Goal: Information Seeking & Learning: Learn about a topic

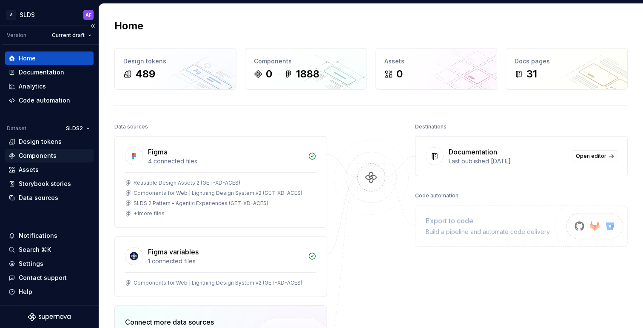
click at [43, 152] on div "Components" at bounding box center [38, 155] width 38 height 9
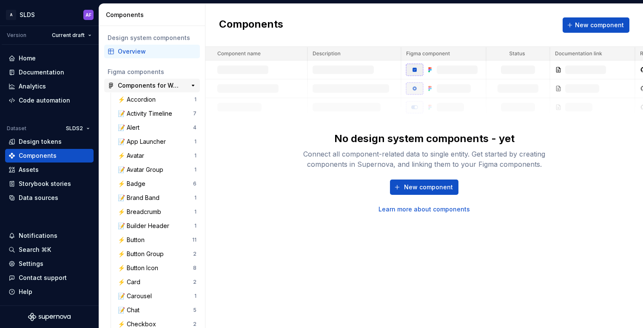
click at [139, 90] on div "Components for Web | Lightning Design System v2 (GET-XD-ACES) 230" at bounding box center [152, 86] width 96 height 14
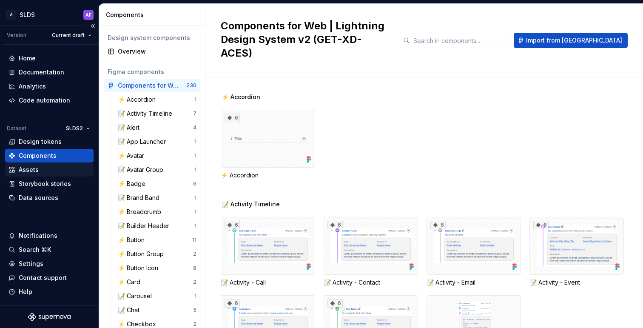
click at [23, 165] on div "Assets" at bounding box center [49, 170] width 88 height 14
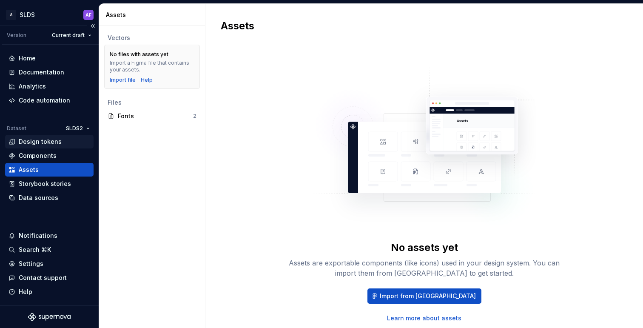
click at [48, 145] on div "Design tokens" at bounding box center [40, 141] width 43 height 9
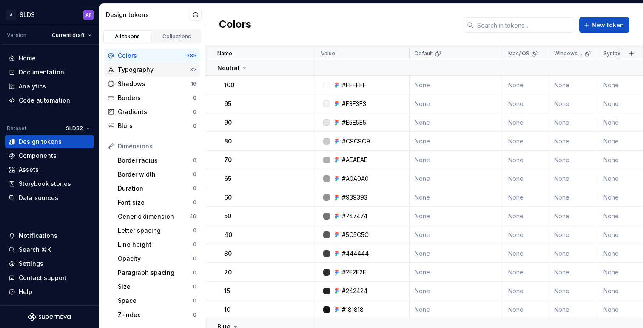
click at [145, 70] on div "Typography" at bounding box center [154, 70] width 72 height 9
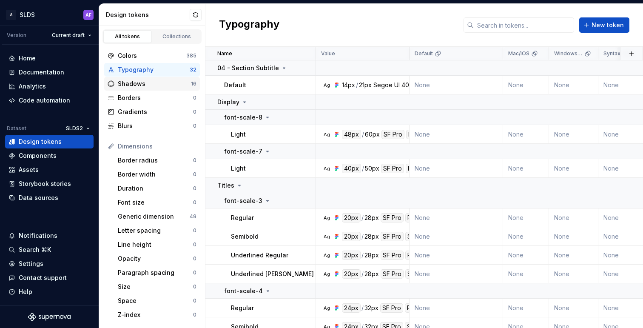
click at [145, 83] on div "Shadows" at bounding box center [154, 84] width 73 height 9
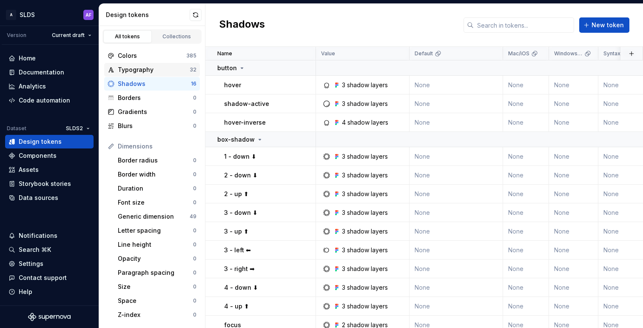
click at [149, 71] on div "Typography" at bounding box center [154, 70] width 72 height 9
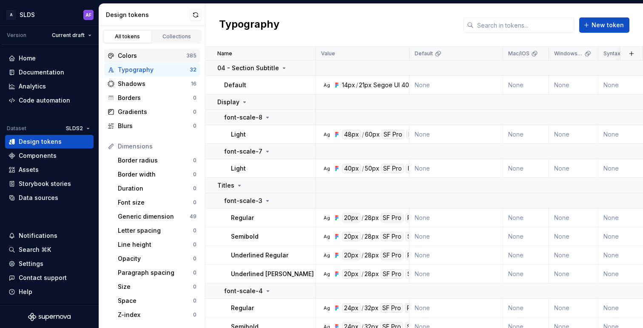
click at [160, 55] on div "Colors" at bounding box center [152, 55] width 68 height 9
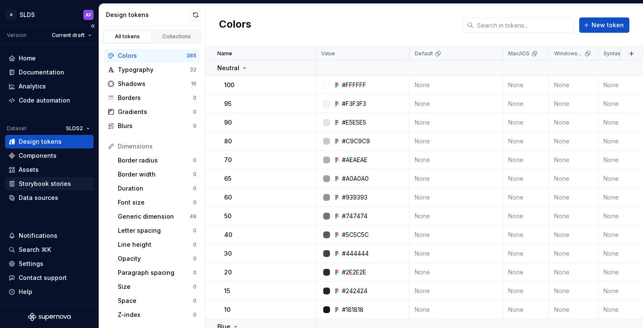
click at [51, 186] on div "Storybook stories" at bounding box center [45, 184] width 52 height 9
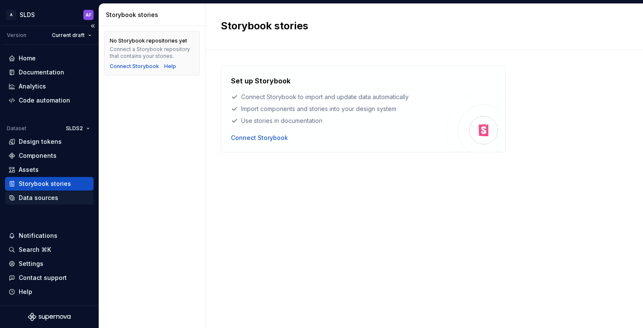
click at [51, 198] on div "Data sources" at bounding box center [39, 198] width 40 height 9
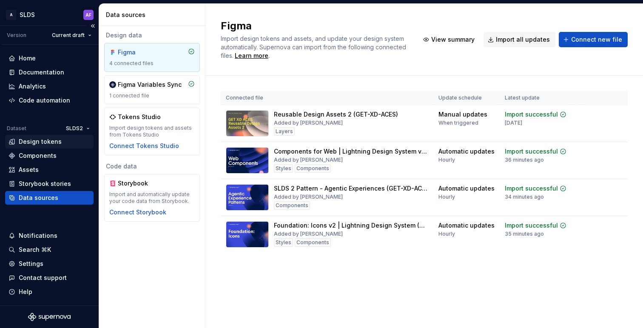
click at [46, 139] on div "Design tokens" at bounding box center [40, 141] width 43 height 9
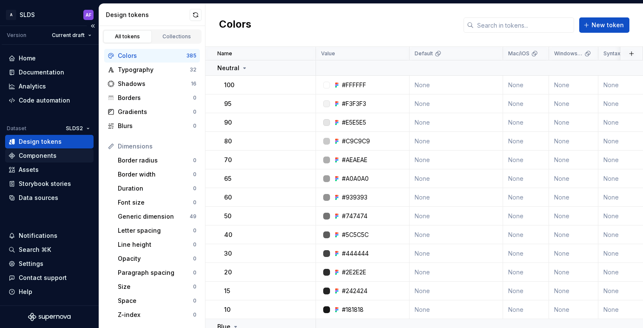
click at [48, 154] on div "Components" at bounding box center [38, 155] width 38 height 9
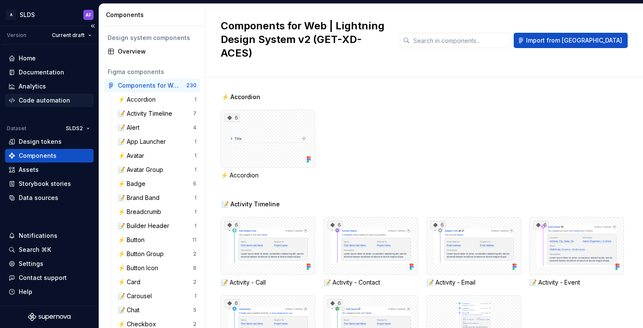
click at [46, 96] on div "Code automation" at bounding box center [44, 100] width 51 height 9
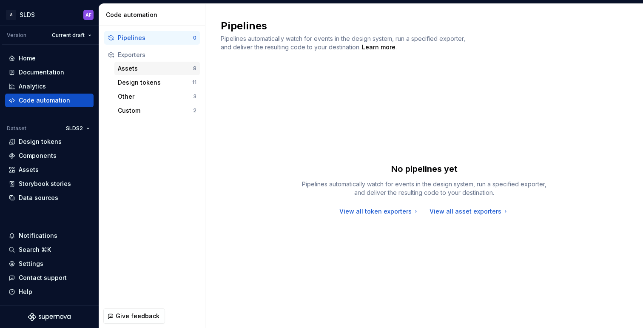
click at [163, 63] on div "Assets 8" at bounding box center [157, 69] width 86 height 14
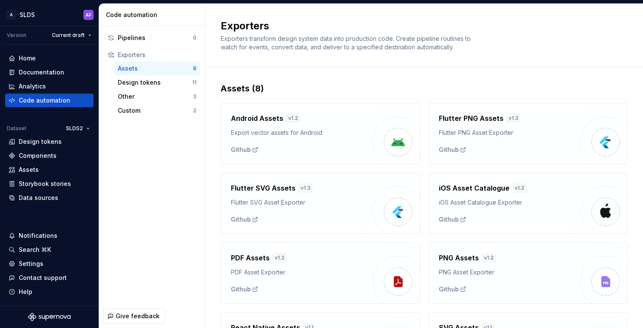
scroll to position [78, 0]
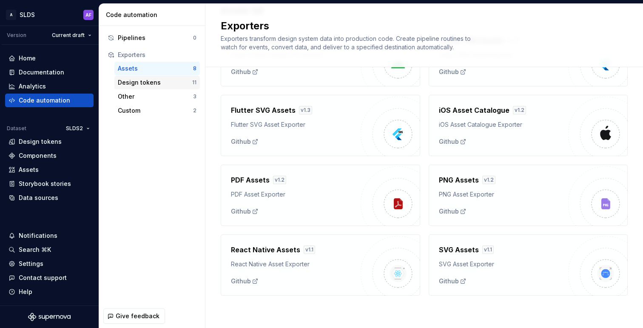
click at [149, 83] on div "Design tokens" at bounding box center [155, 82] width 74 height 9
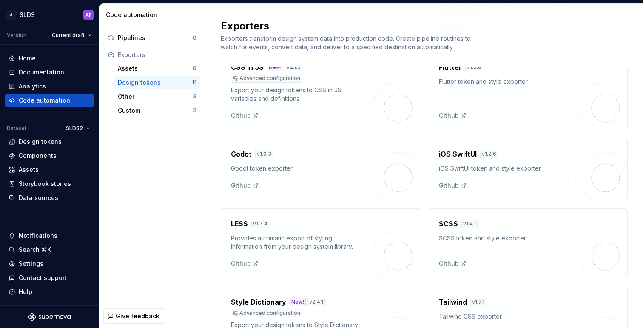
scroll to position [147, 0]
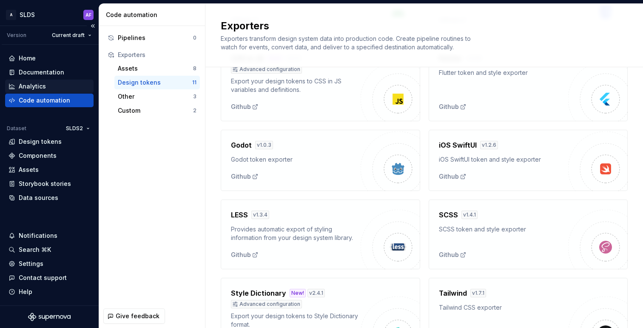
click at [57, 83] on div "Analytics" at bounding box center [50, 86] width 82 height 9
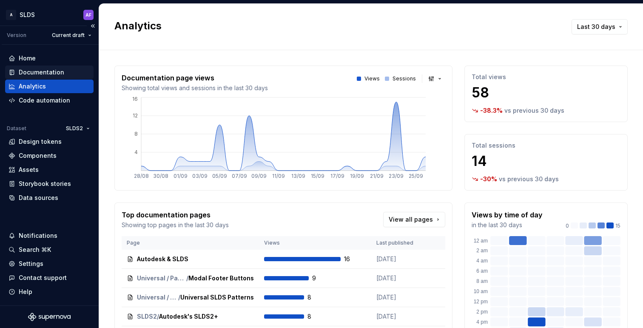
click at [57, 69] on div "Documentation" at bounding box center [42, 72] width 46 height 9
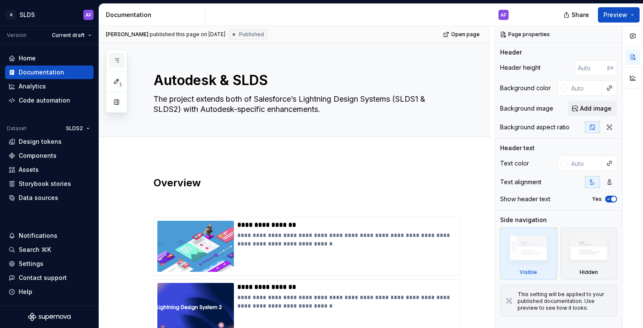
click at [121, 55] on button "button" at bounding box center [116, 60] width 15 height 15
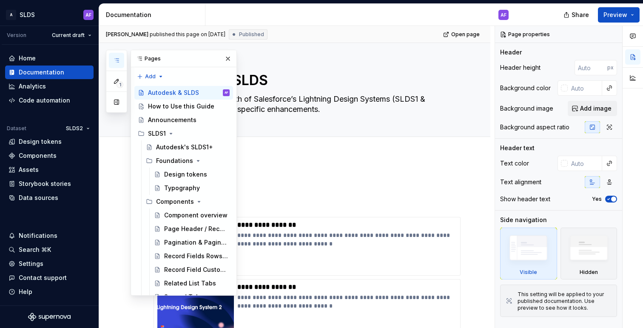
click at [142, 55] on icon at bounding box center [139, 58] width 7 height 7
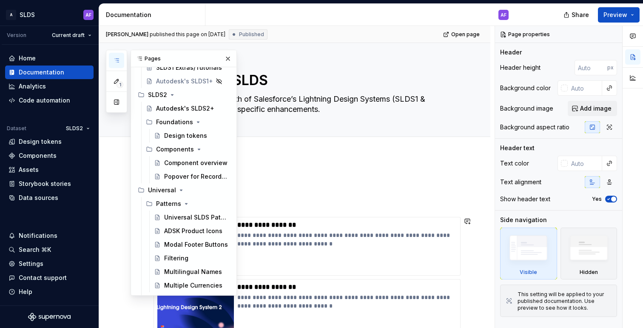
scroll to position [323, 0]
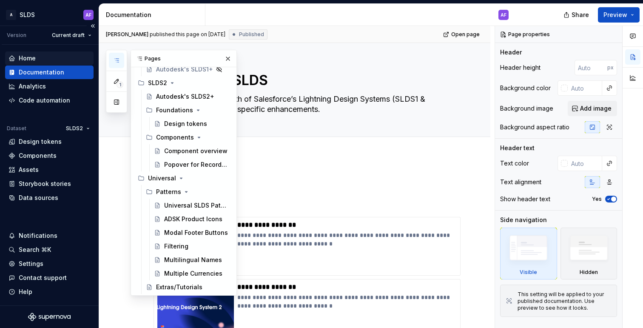
click at [35, 54] on div "Home" at bounding box center [50, 58] width 82 height 9
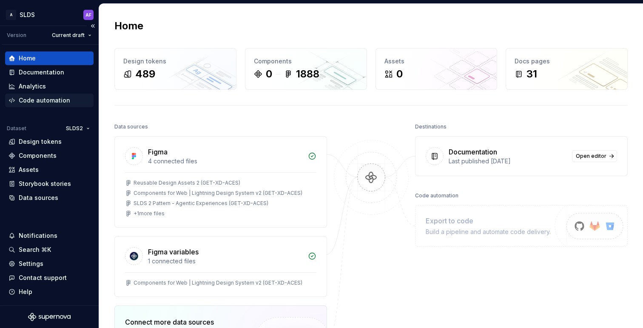
click at [43, 99] on div "Code automation" at bounding box center [44, 100] width 51 height 9
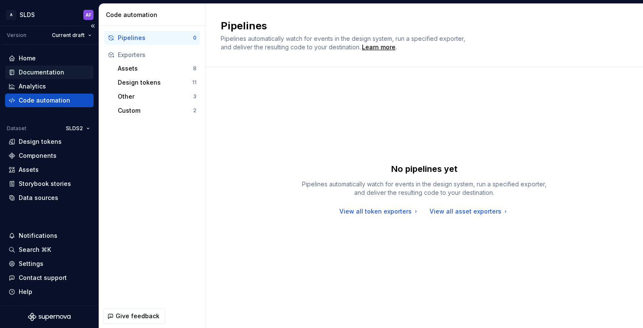
click at [41, 73] on div "Documentation" at bounding box center [42, 72] width 46 height 9
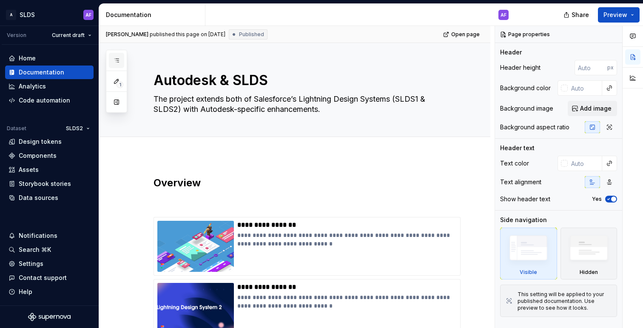
click at [113, 55] on button "button" at bounding box center [116, 60] width 15 height 15
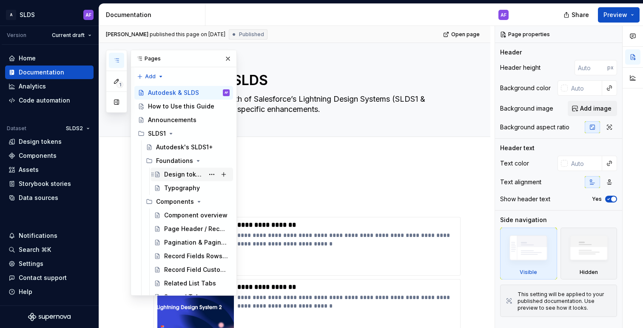
click at [177, 170] on div "Design tokens" at bounding box center [197, 174] width 66 height 12
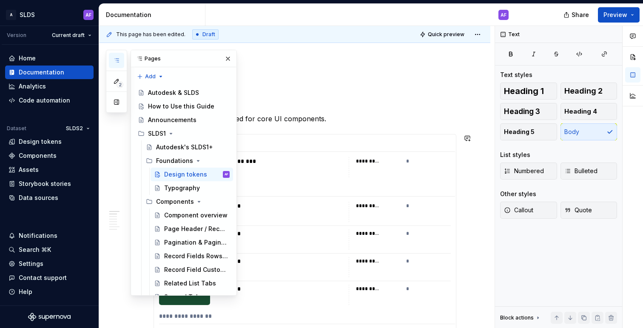
scroll to position [131, 0]
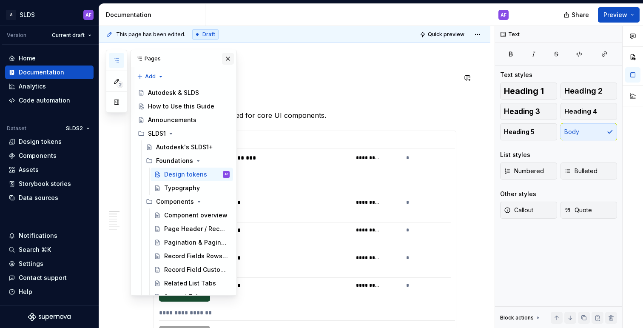
click at [230, 61] on button "button" at bounding box center [228, 59] width 12 height 12
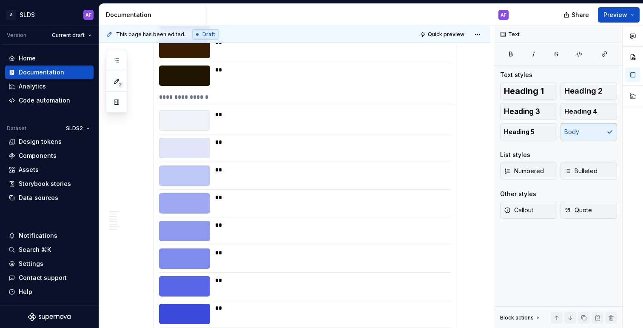
scroll to position [4815, 0]
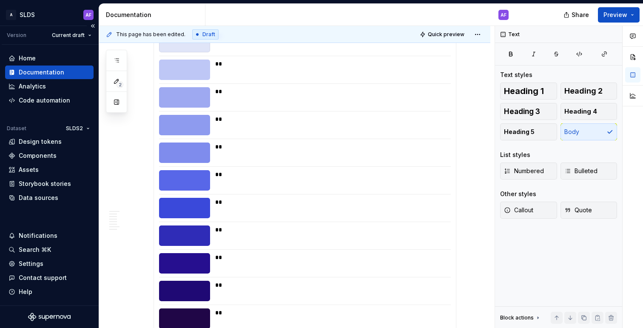
click at [38, 71] on div "Documentation" at bounding box center [42, 72] width 46 height 9
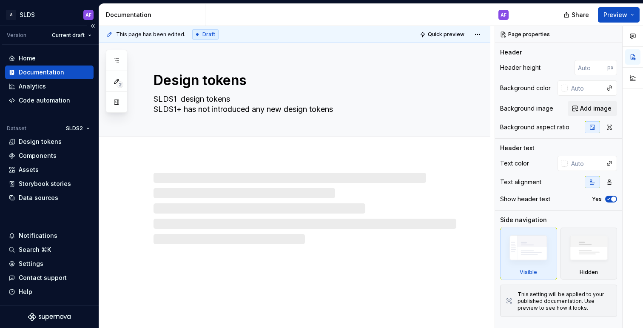
type textarea "*"
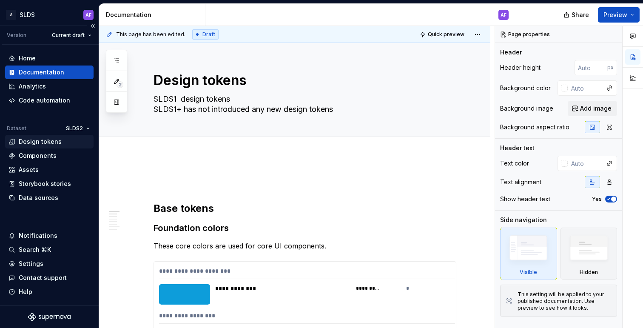
click at [57, 144] on div "Design tokens" at bounding box center [40, 141] width 43 height 9
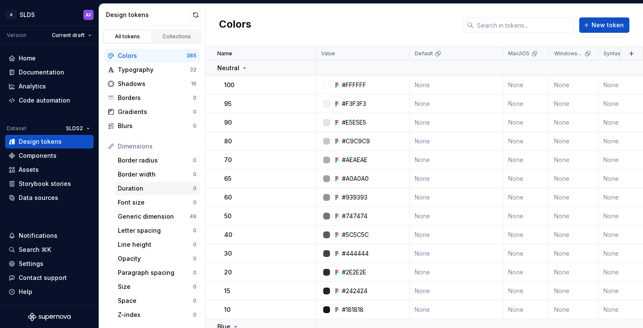
scroll to position [138, 0]
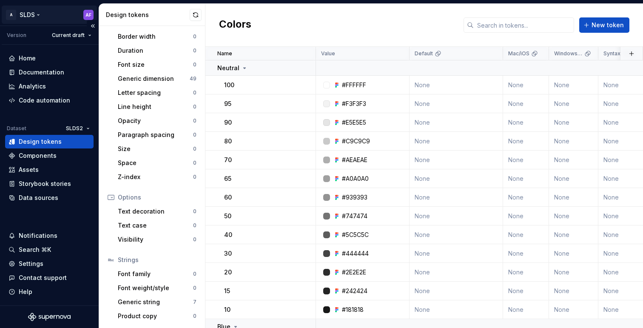
click at [83, 16] on html "A SLDS AF Version Current draft Home Documentation Analytics Code automation Da…" at bounding box center [321, 164] width 643 height 328
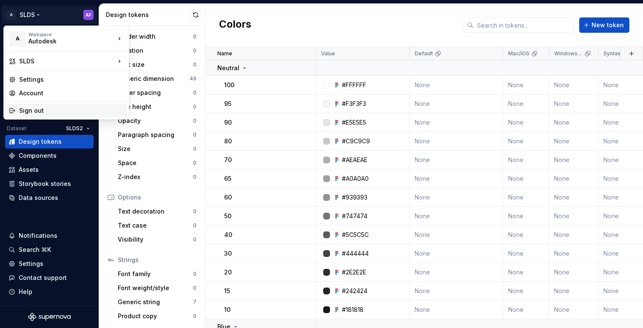
click at [72, 108] on div "Sign out" at bounding box center [71, 110] width 105 height 9
